Goal: Transaction & Acquisition: Purchase product/service

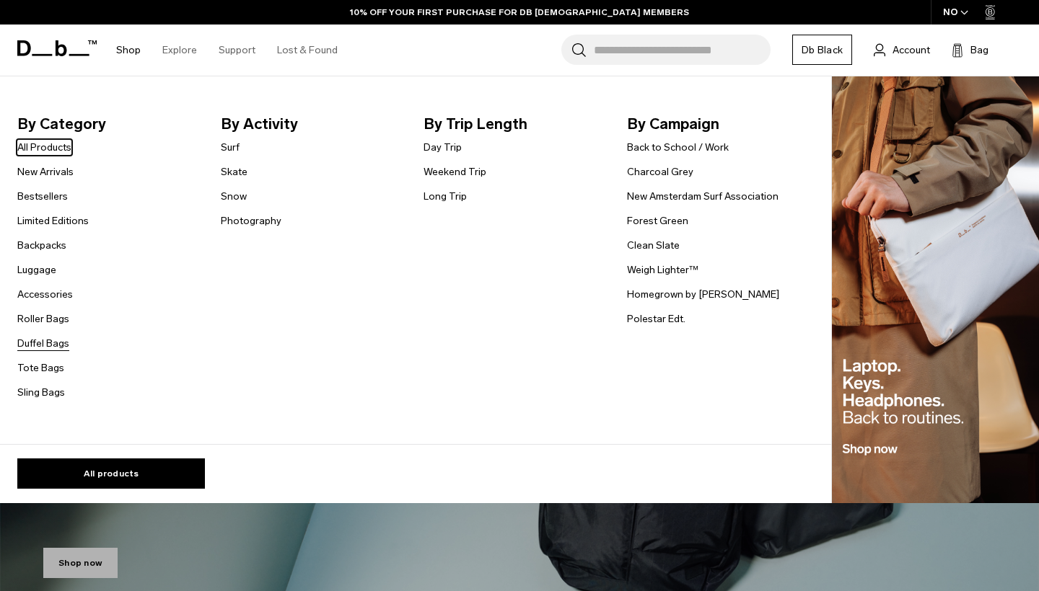
click at [50, 344] on link "Duffel Bags" at bounding box center [43, 343] width 52 height 15
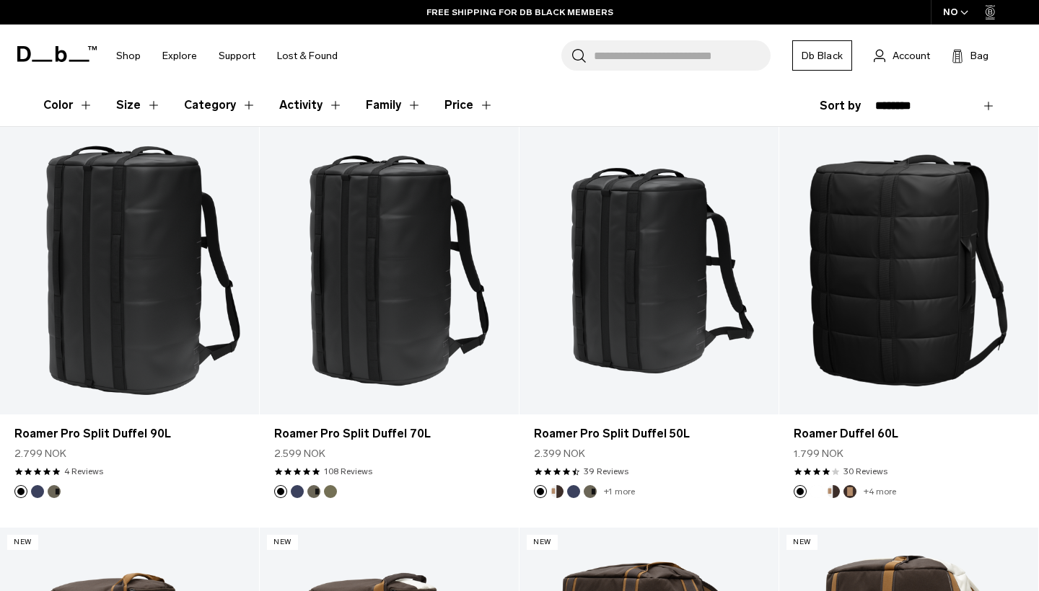
scroll to position [239, 0]
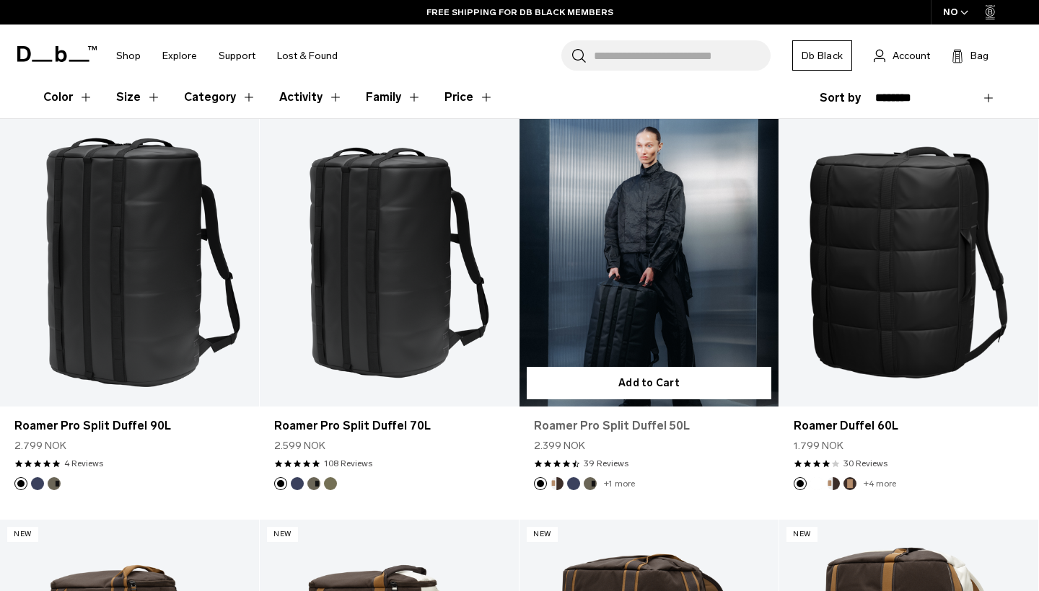
click at [633, 427] on link "Roamer Pro Split Duffel 50L" at bounding box center [649, 426] width 230 height 17
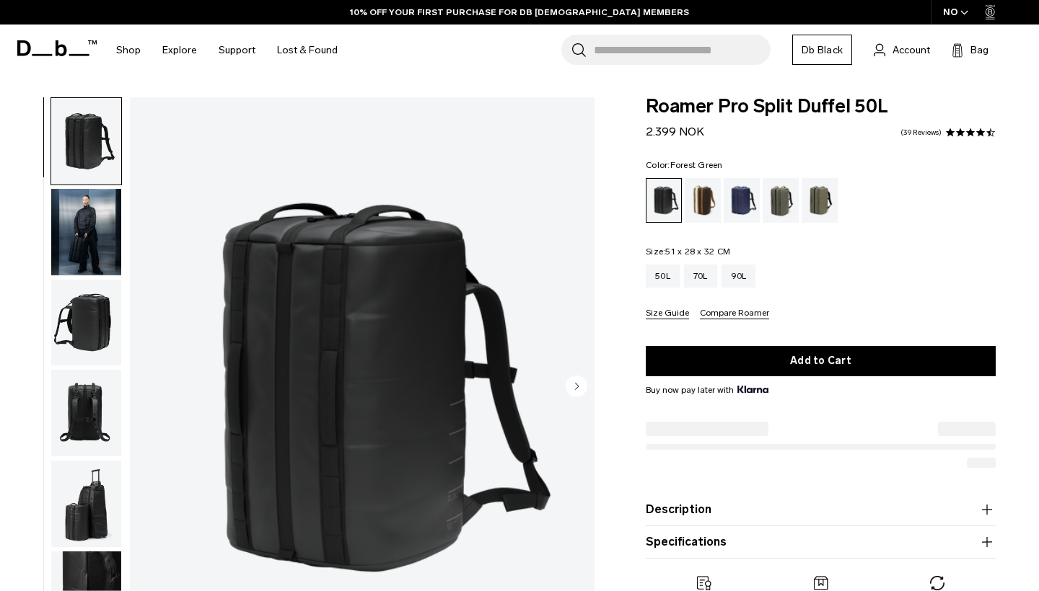
click at [786, 192] on div "Forest Green" at bounding box center [780, 200] width 37 height 45
